Goal: Find specific page/section: Find specific page/section

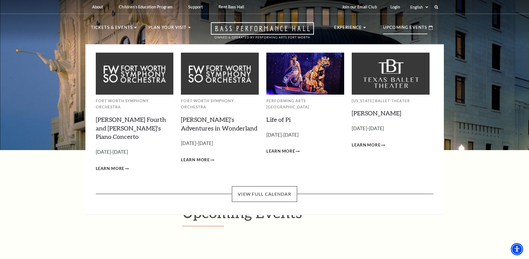
click at [429, 27] on use at bounding box center [430, 27] width 4 height 4
click at [264, 186] on link "View Full Calendar" at bounding box center [264, 194] width 65 height 16
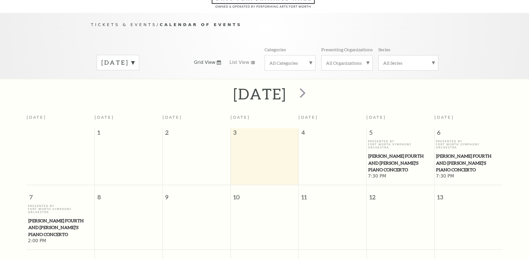
scroll to position [50, 0]
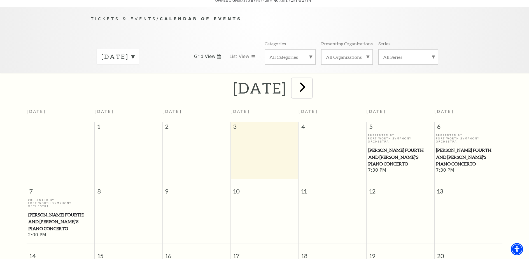
click at [310, 83] on span "next" at bounding box center [302, 87] width 16 height 16
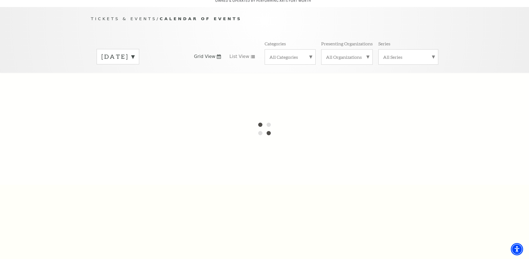
click at [331, 82] on div at bounding box center [264, 129] width 529 height 112
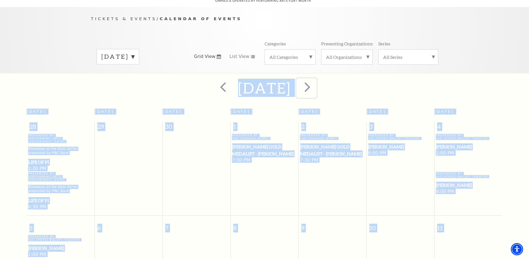
click at [315, 82] on span "next" at bounding box center [307, 87] width 16 height 16
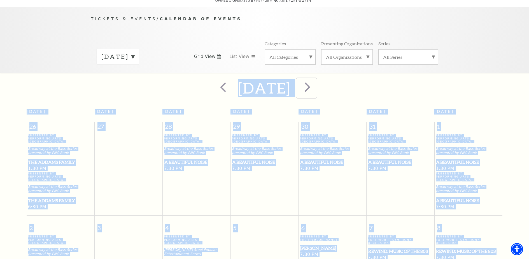
click at [315, 82] on span "next" at bounding box center [307, 87] width 16 height 16
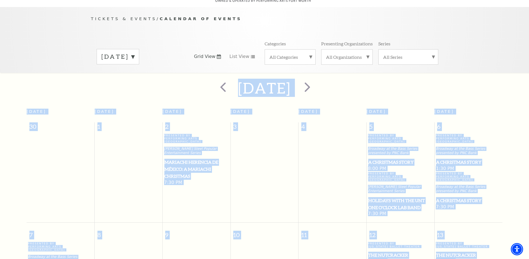
click at [134, 52] on label "[DATE]" at bounding box center [117, 56] width 33 height 9
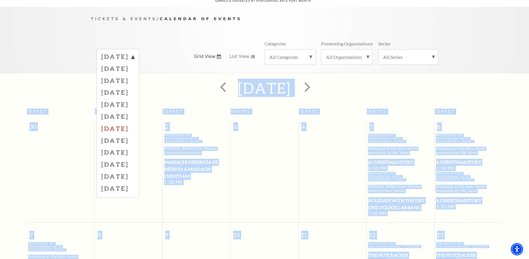
click at [134, 122] on label "[DATE]" at bounding box center [117, 128] width 33 height 12
